Goal: Check status

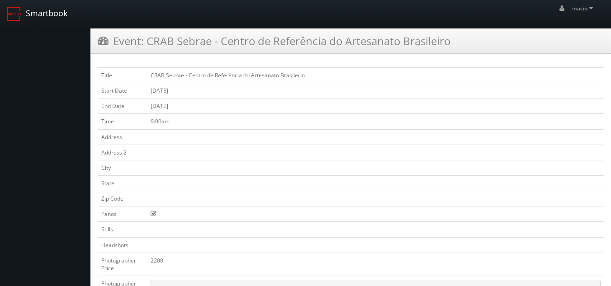
click at [28, 8] on link "Smartbook" at bounding box center [37, 14] width 74 height 28
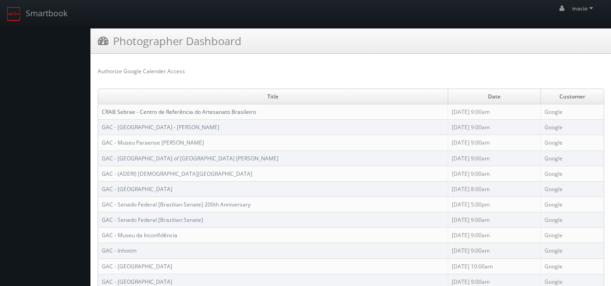
click at [199, 110] on link "CRAB Sebrae - Centro de Referência do Artesanato Brasileiro" at bounding box center [179, 112] width 154 height 8
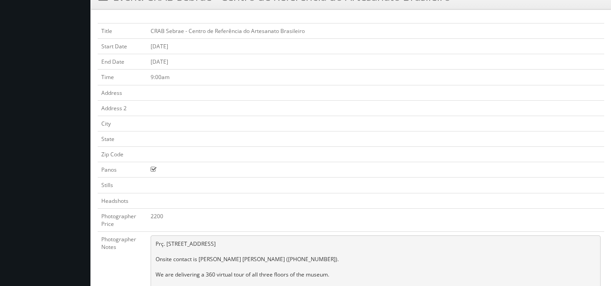
scroll to position [135, 0]
